Goal: Task Accomplishment & Management: Complete application form

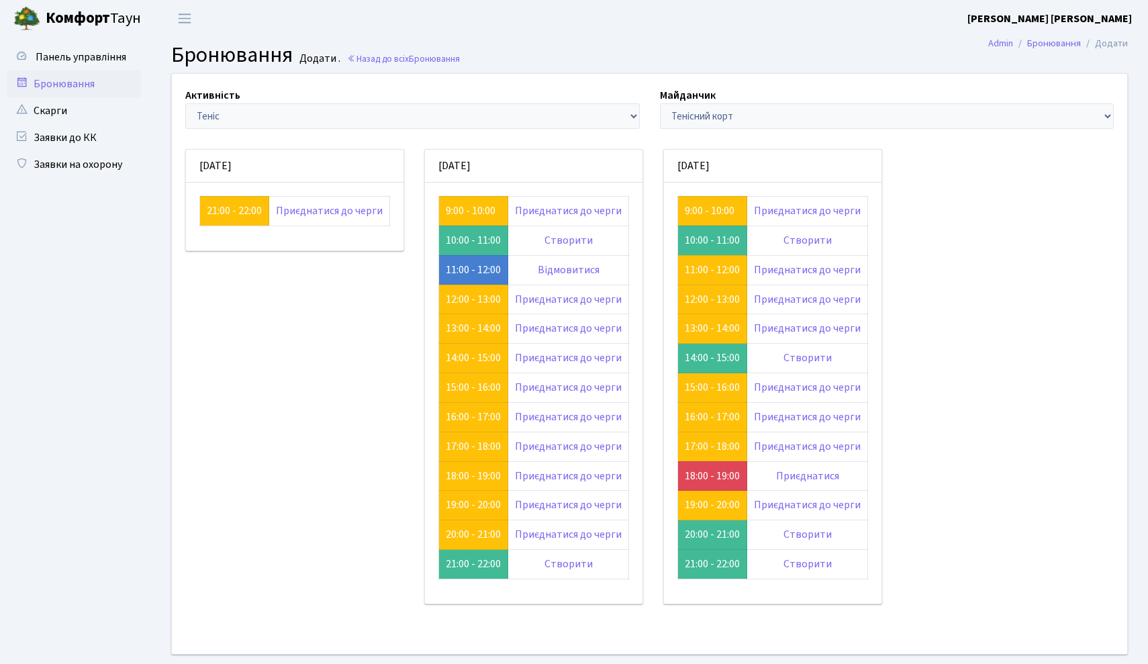
click at [838, 55] on h2 "Бронювання Додати . Назад до всіх Бронювання" at bounding box center [649, 55] width 956 height 26
click at [553, 272] on link "Відмовитися" at bounding box center [569, 269] width 62 height 15
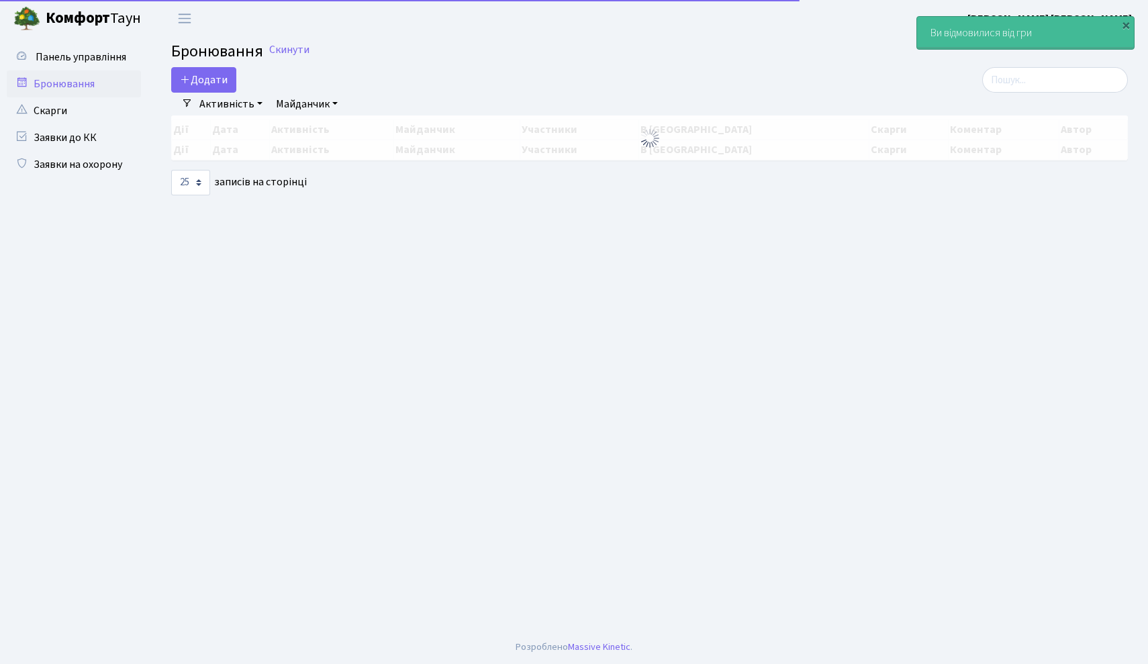
select select "25"
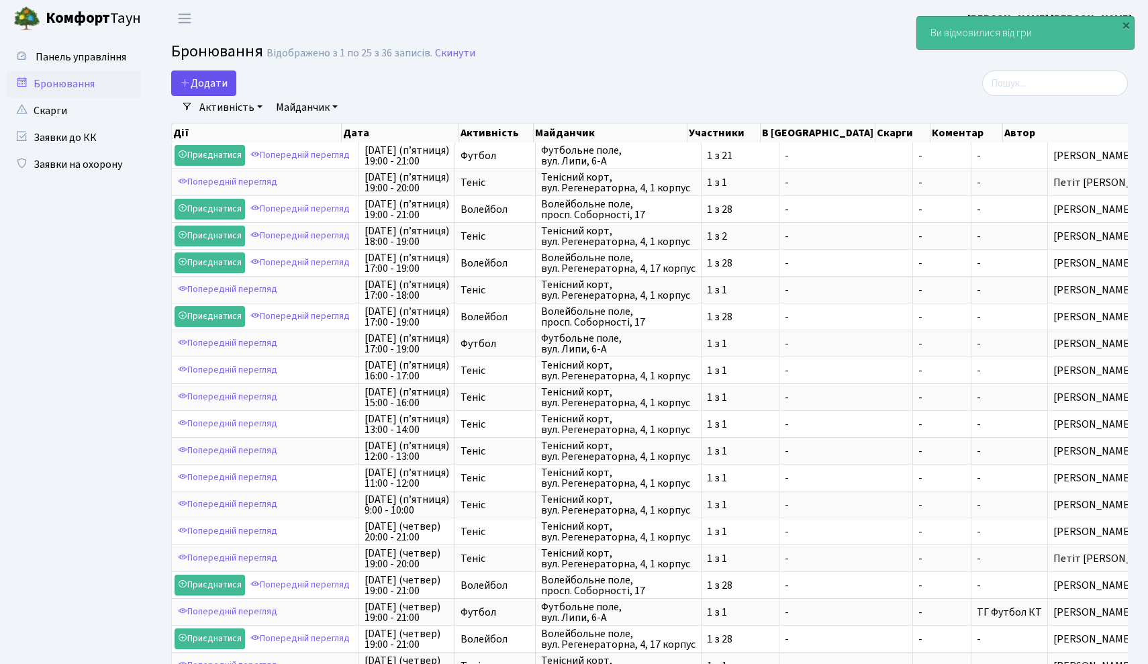
click at [204, 80] on button "Додати" at bounding box center [203, 83] width 65 height 26
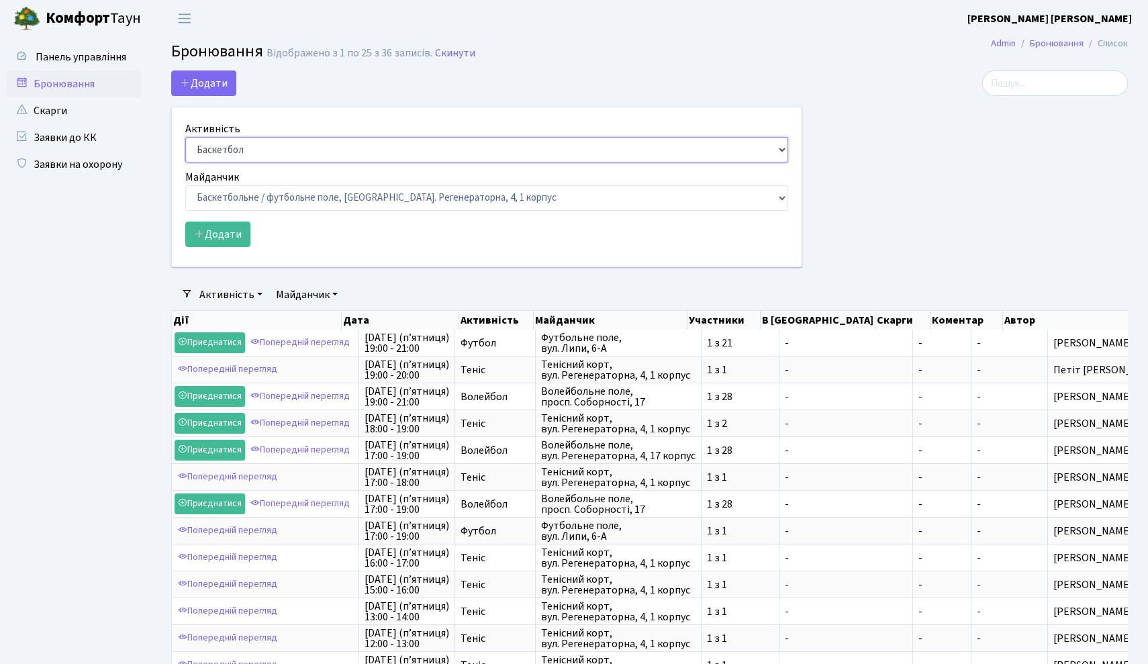
select select "1"
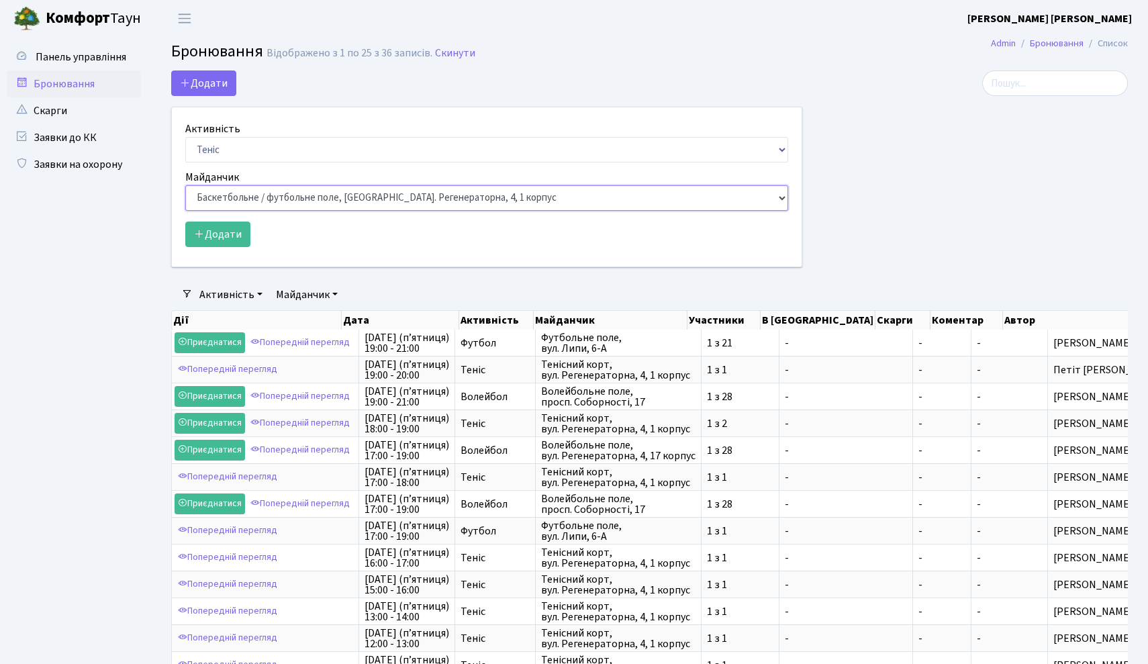
select select "1"
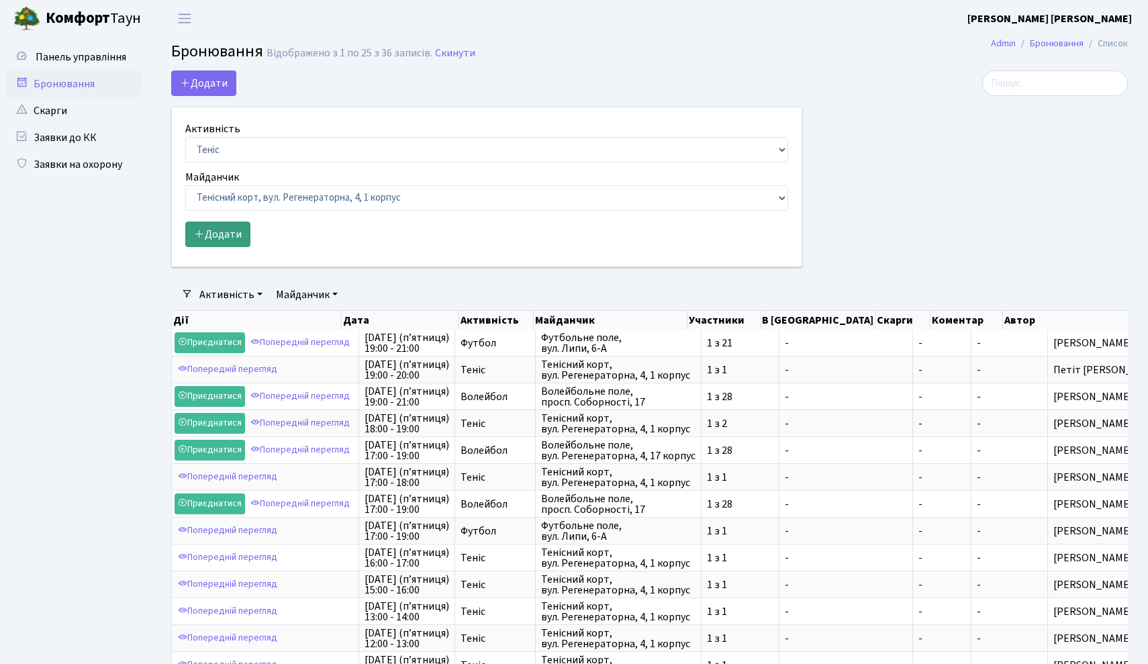
click at [221, 237] on button "Додати" at bounding box center [217, 234] width 65 height 26
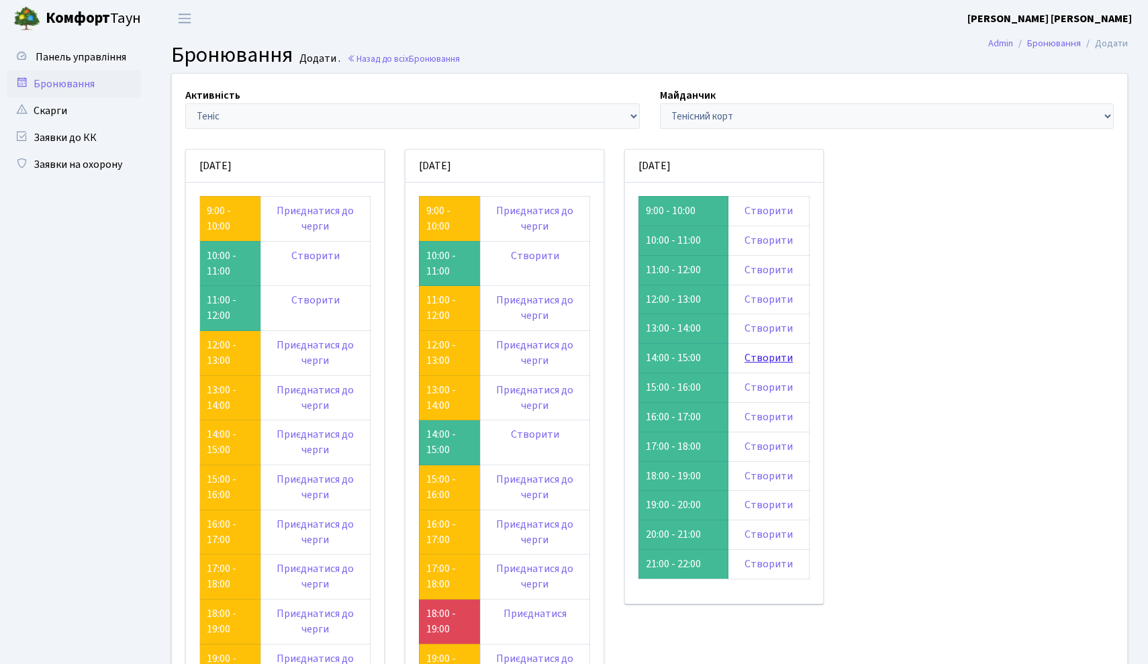
click at [774, 352] on link "Створити" at bounding box center [768, 357] width 48 height 15
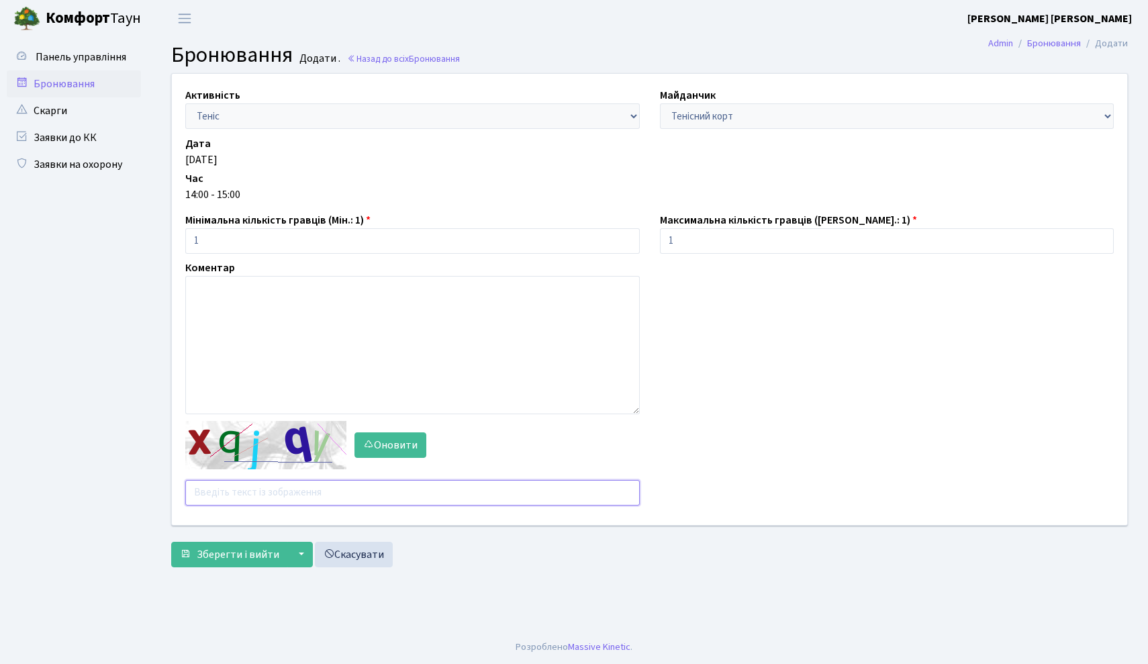
click at [299, 489] on input "text" at bounding box center [412, 493] width 454 height 26
click at [387, 432] on button "Оновити" at bounding box center [390, 445] width 72 height 26
click at [270, 487] on input "text" at bounding box center [412, 493] width 454 height 26
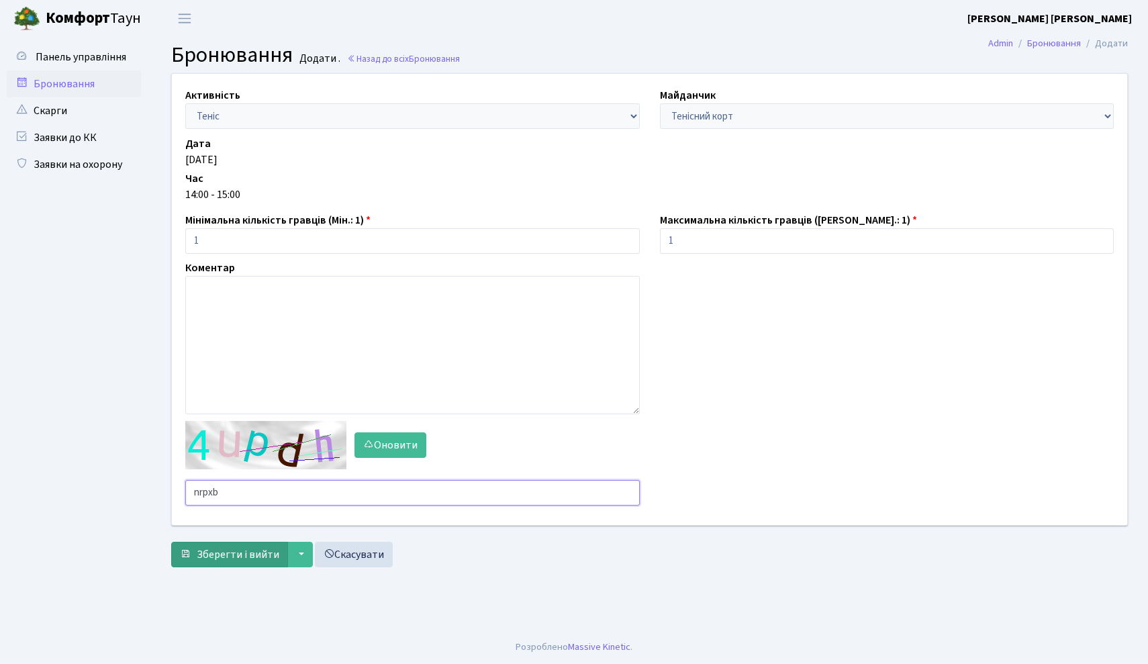
type input "nrpxb"
click at [231, 555] on span "Зберегти і вийти" at bounding box center [238, 554] width 83 height 15
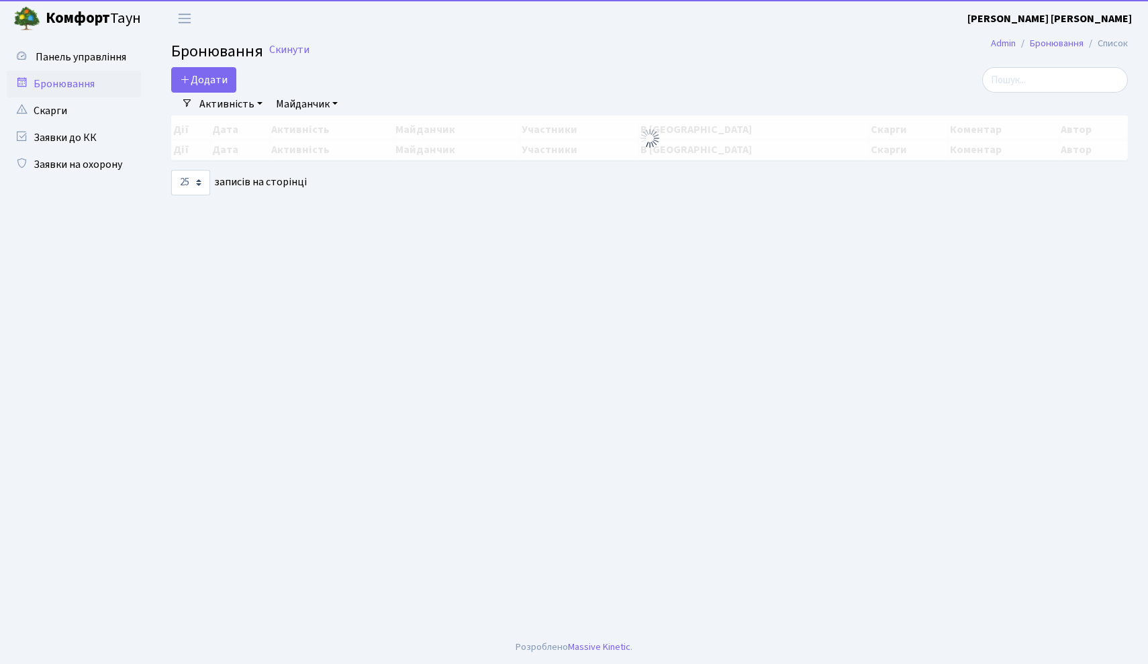
select select "25"
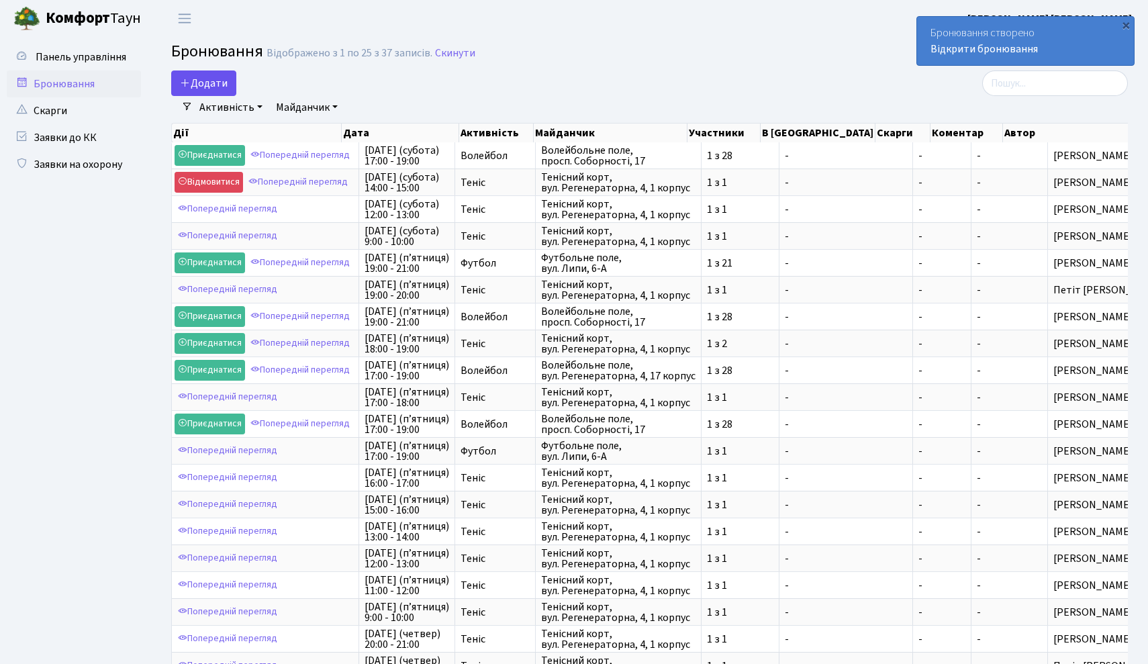
click at [217, 85] on button "Додати" at bounding box center [203, 83] width 65 height 26
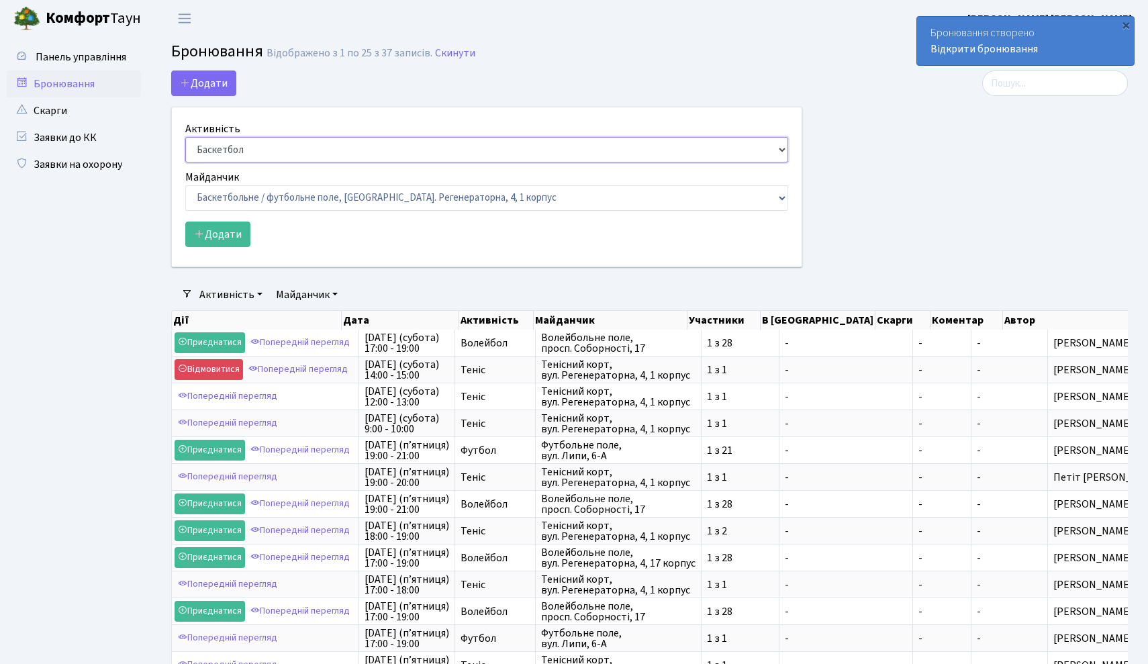
select select "1"
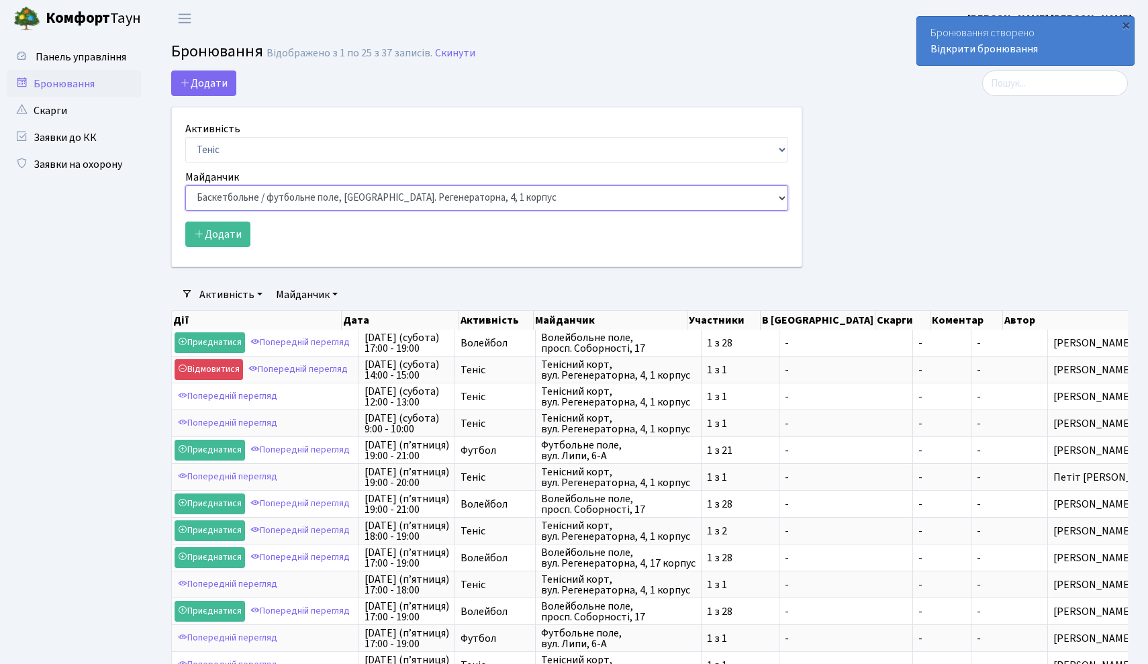
select select "1"
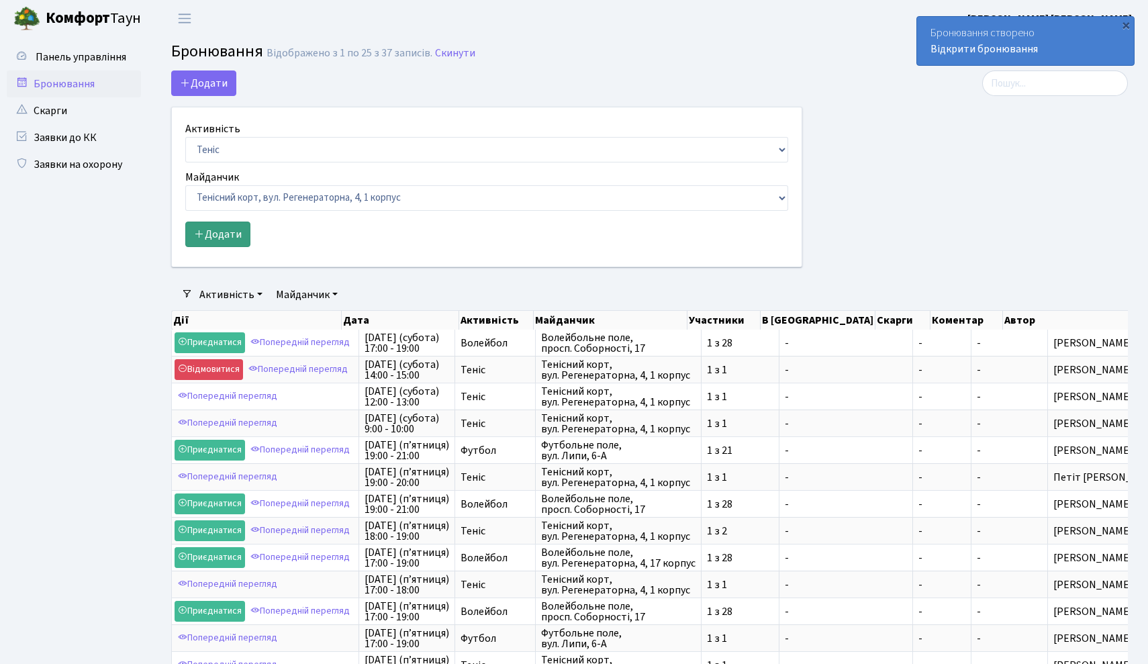
click at [228, 225] on button "Додати" at bounding box center [217, 234] width 65 height 26
